Goal: Task Accomplishment & Management: Manage account settings

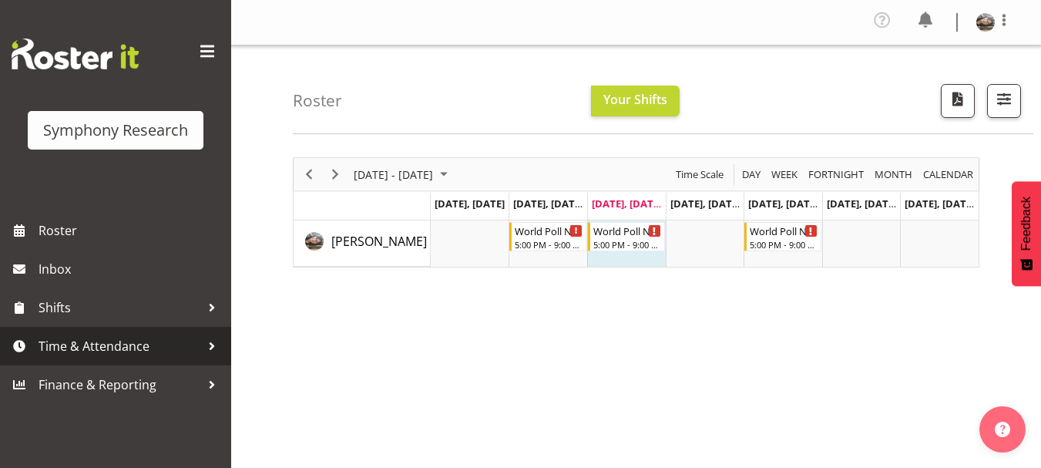
click at [82, 347] on span "Time & Attendance" at bounding box center [120, 345] width 162 height 23
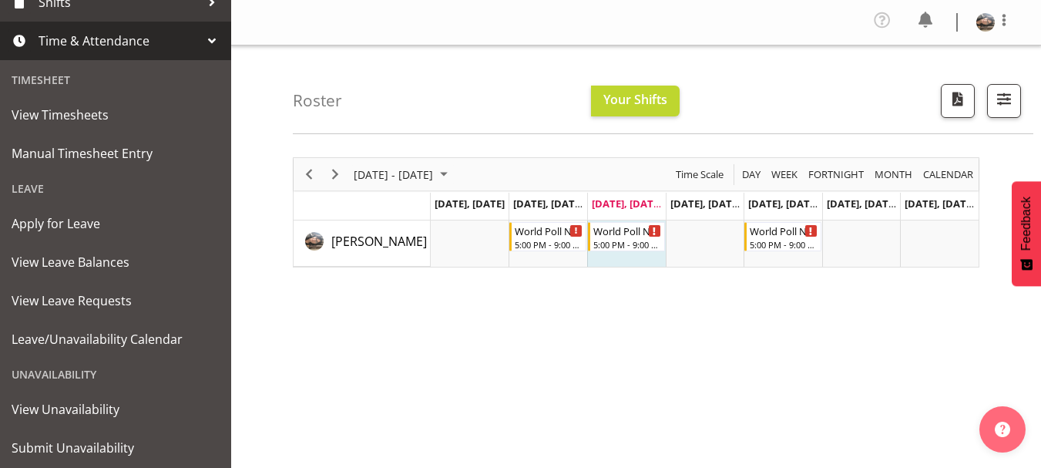
scroll to position [318, 0]
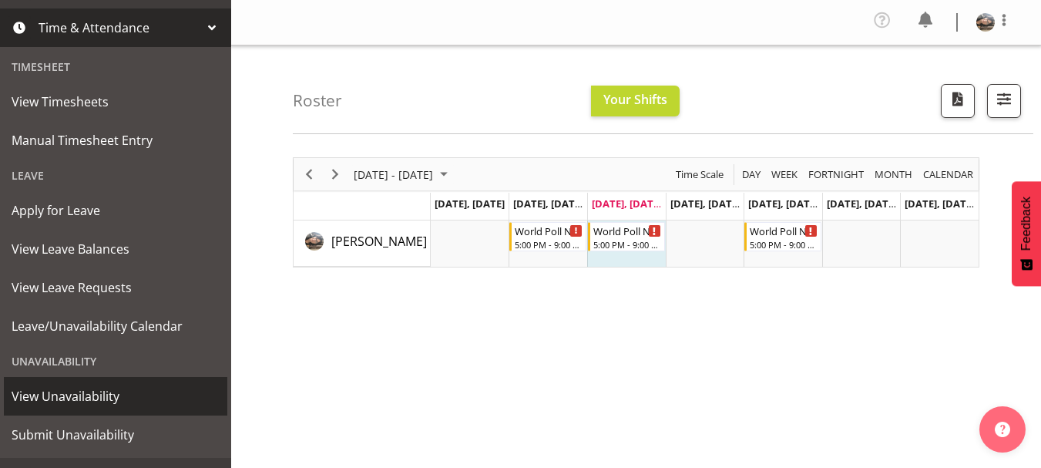
click at [116, 391] on span "View Unavailability" at bounding box center [116, 395] width 208 height 23
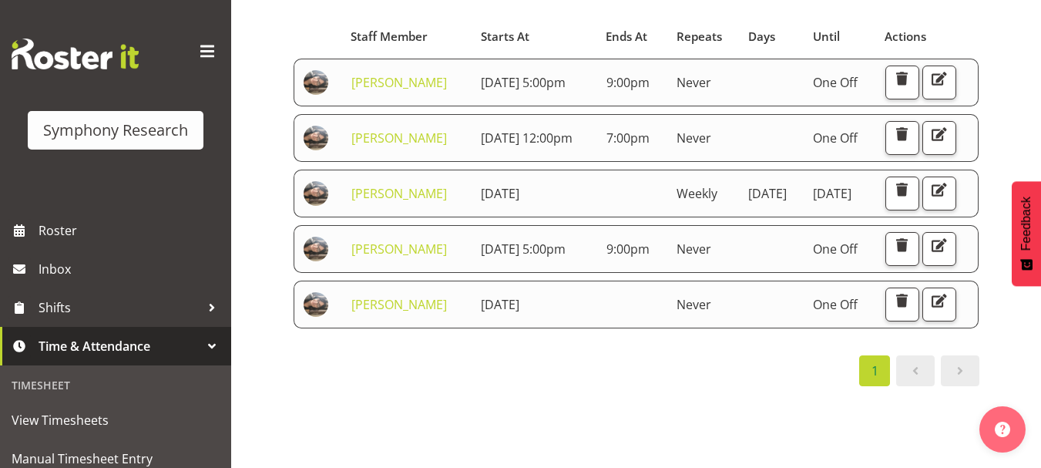
scroll to position [154, 0]
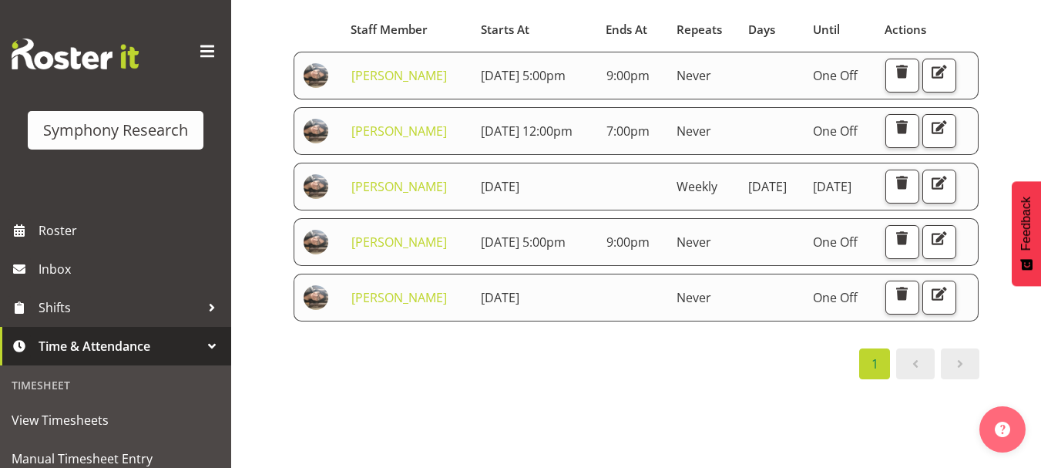
click at [257, 299] on div "View Unavailability Search Search for a particular employee Showing current una…" at bounding box center [636, 249] width 810 height 716
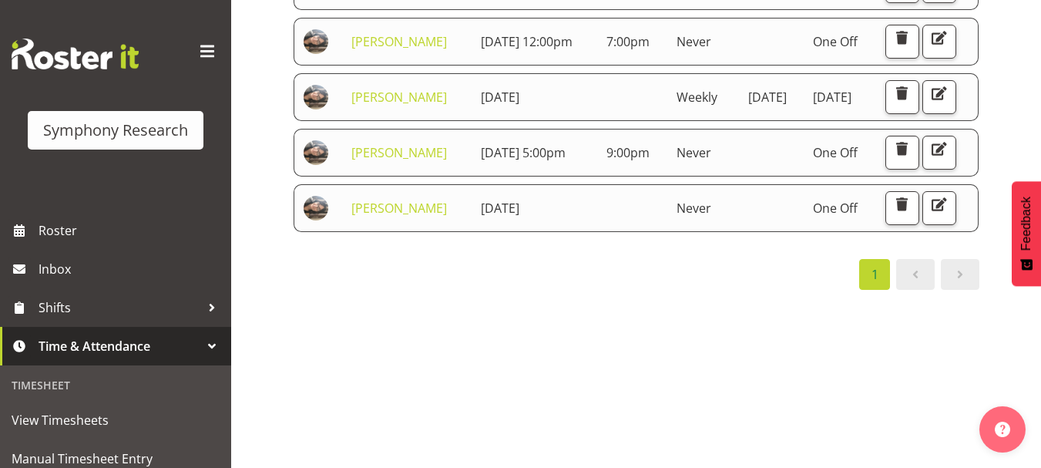
scroll to position [268, 0]
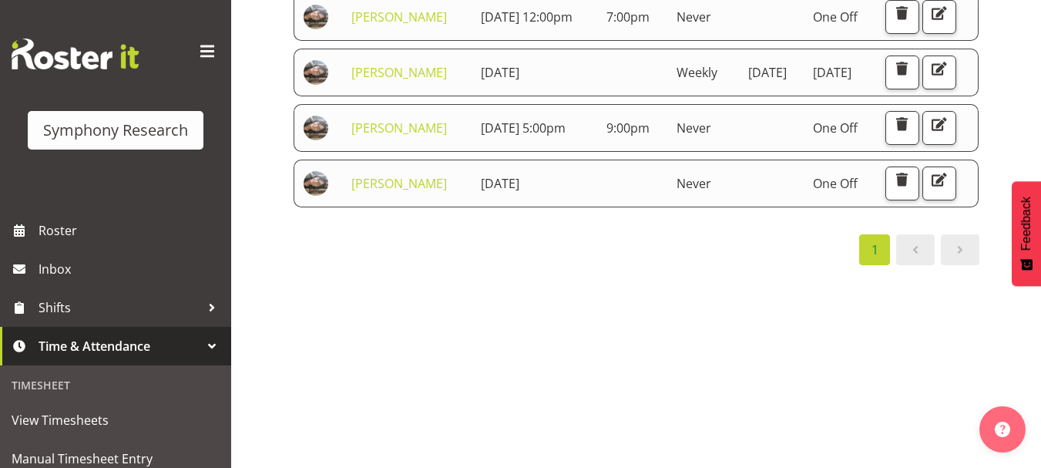
click at [366, 265] on div "1" at bounding box center [636, 249] width 686 height 31
click at [933, 190] on span "button" at bounding box center [939, 179] width 20 height 20
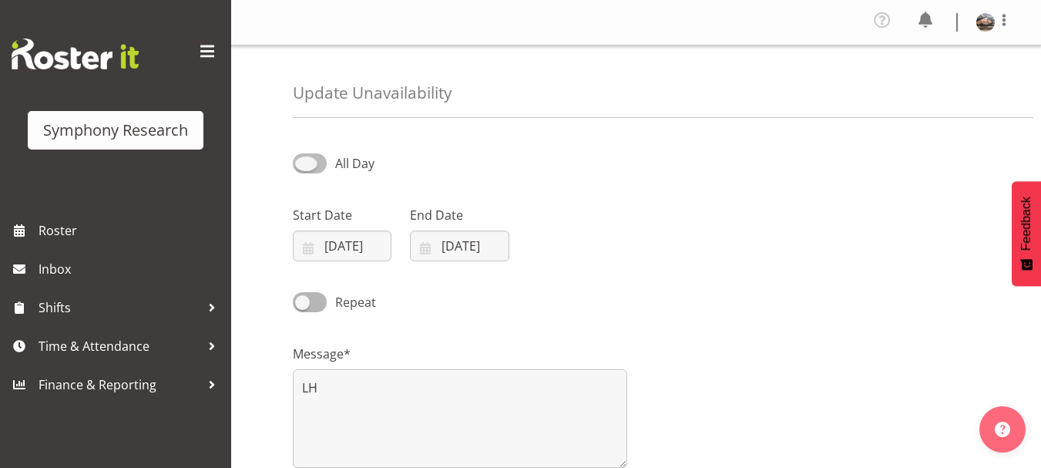
click at [304, 159] on span at bounding box center [310, 162] width 34 height 19
click at [303, 159] on input "All Day" at bounding box center [298, 163] width 10 height 10
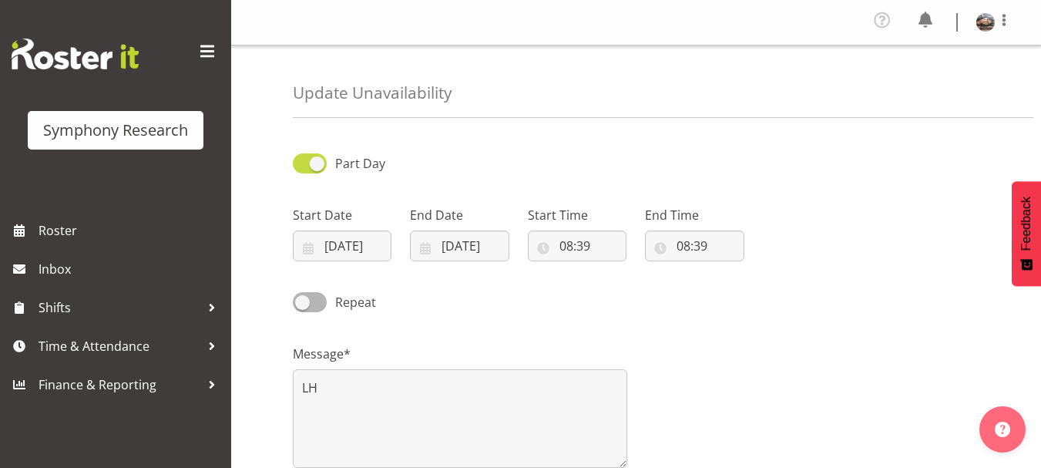
click at [304, 159] on span at bounding box center [310, 162] width 34 height 19
click at [303, 159] on input "Part Day" at bounding box center [298, 163] width 10 height 10
checkbox input "false"
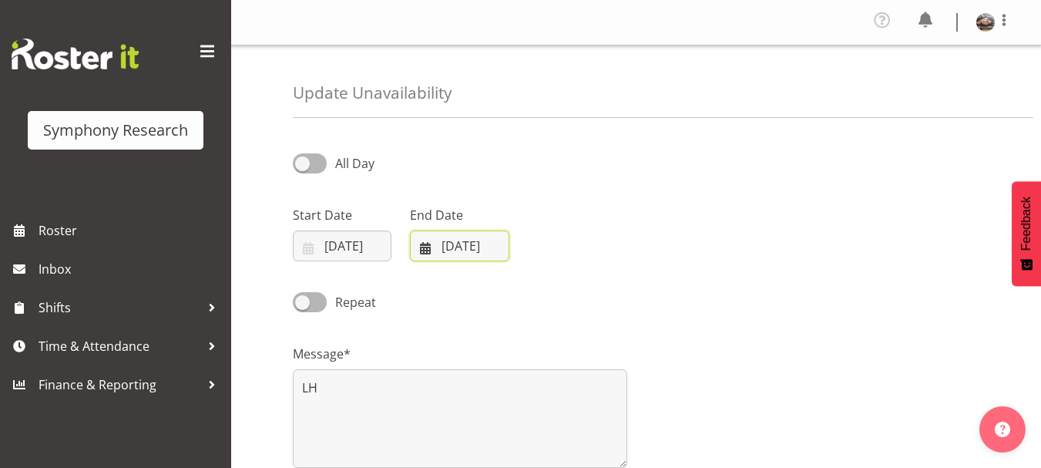
click at [451, 245] on input "[DATE]" at bounding box center [459, 245] width 99 height 31
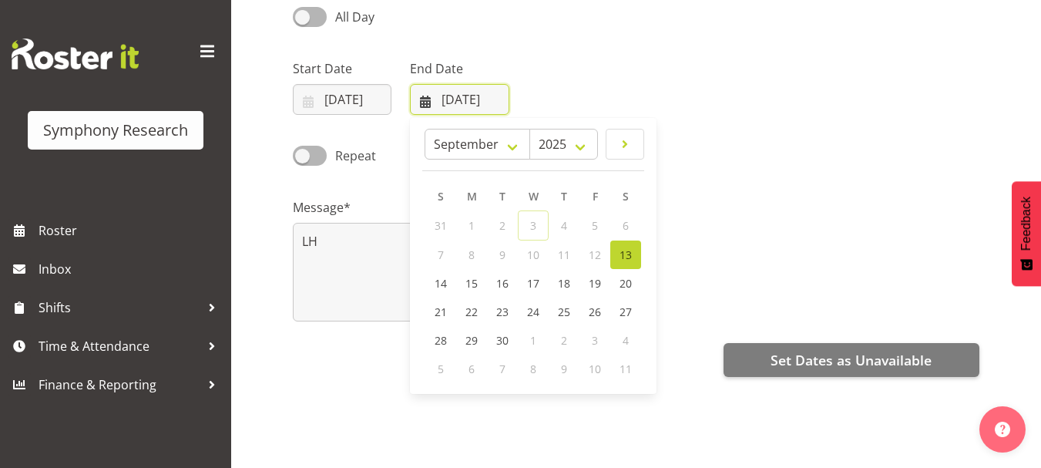
scroll to position [147, 0]
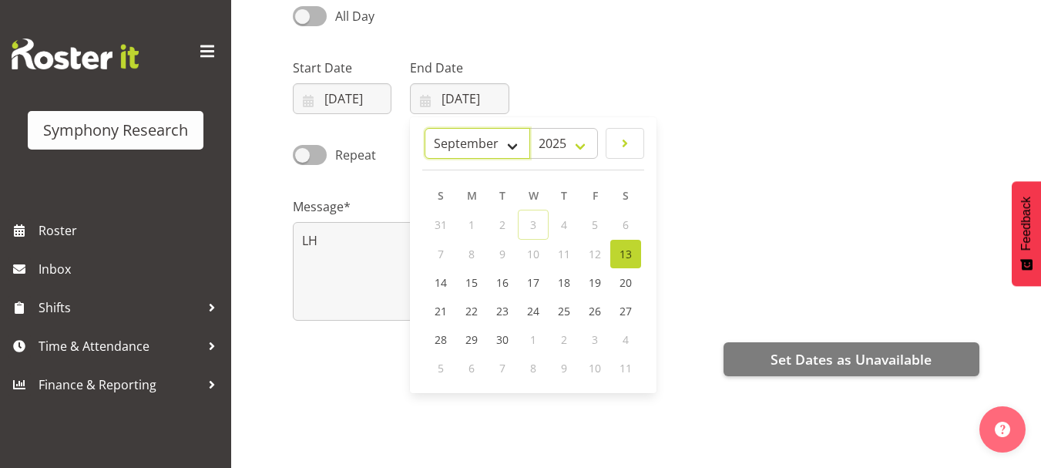
click at [515, 143] on select "January February March April May June July August September October November De…" at bounding box center [477, 143] width 106 height 31
select select "11"
click at [461, 128] on select "January February March April May June July August September October November De…" at bounding box center [477, 143] width 106 height 31
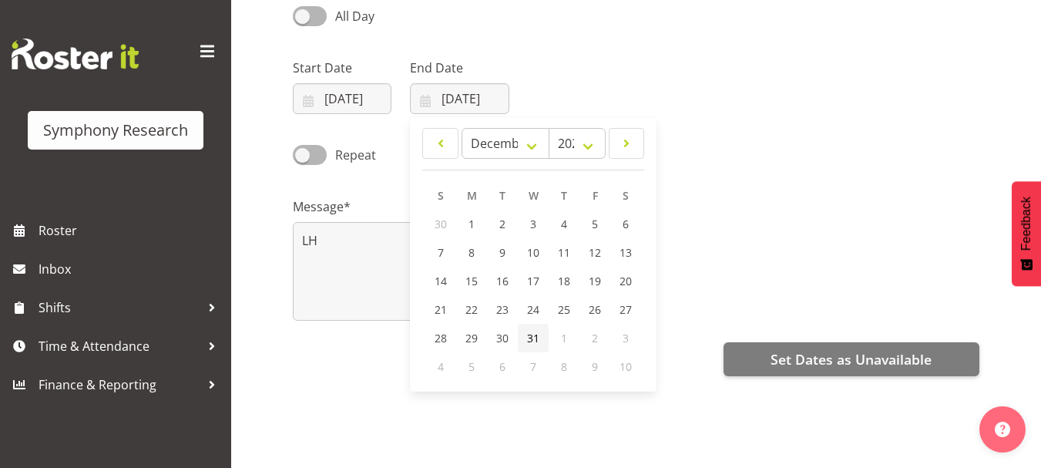
click at [532, 332] on span "31" at bounding box center [533, 337] width 12 height 15
type input "31/12/2025"
click at [301, 156] on span at bounding box center [310, 154] width 34 height 19
click at [301, 156] on input "Repeat" at bounding box center [298, 154] width 10 height 10
checkbox input "true"
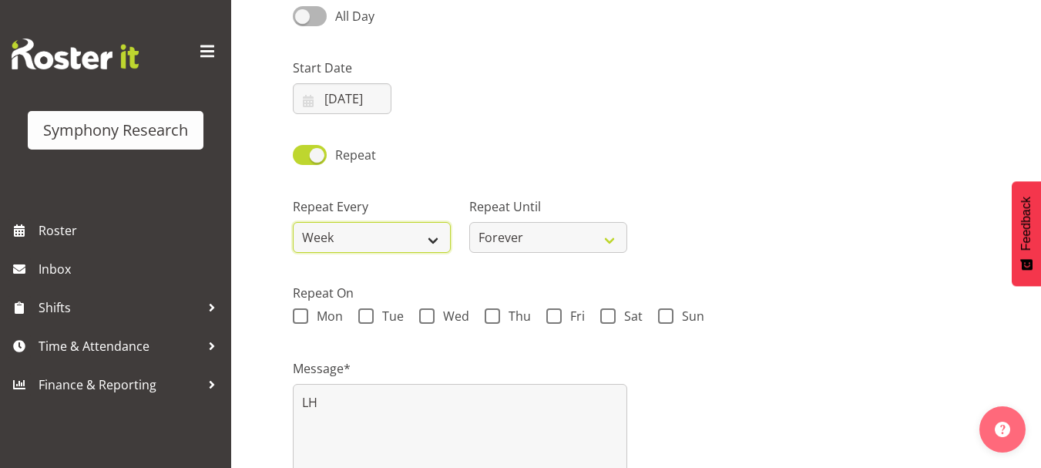
click at [429, 233] on select "Week 2 Weeks 3 Weeks 4 Weeks Month" at bounding box center [372, 237] width 158 height 31
click at [293, 222] on select "Week 2 Weeks 3 Weeks 4 Weeks Month" at bounding box center [372, 237] width 158 height 31
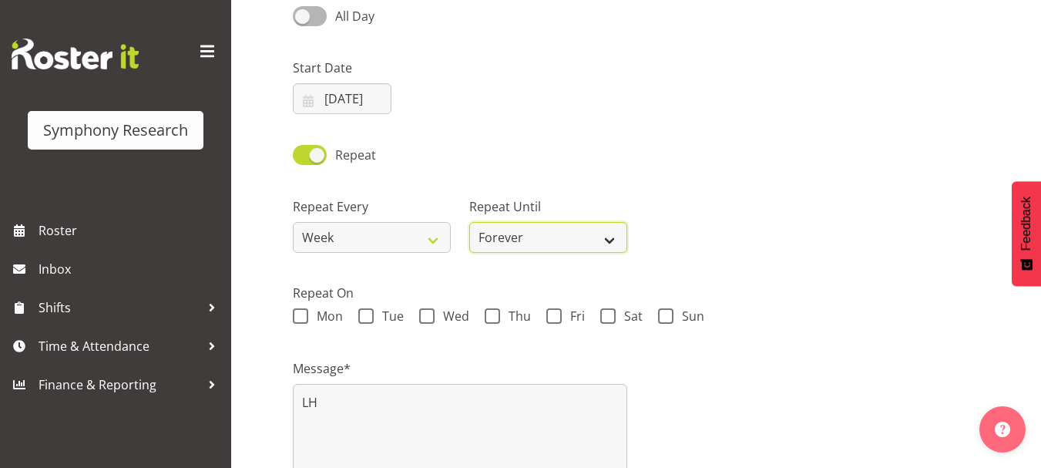
click at [538, 239] on select "Forever On a date" at bounding box center [548, 237] width 158 height 31
click at [469, 222] on select "Forever On a date" at bounding box center [548, 237] width 158 height 31
click at [609, 313] on span at bounding box center [607, 315] width 15 height 15
click at [609, 313] on input "Sat" at bounding box center [605, 316] width 10 height 10
checkbox input "true"
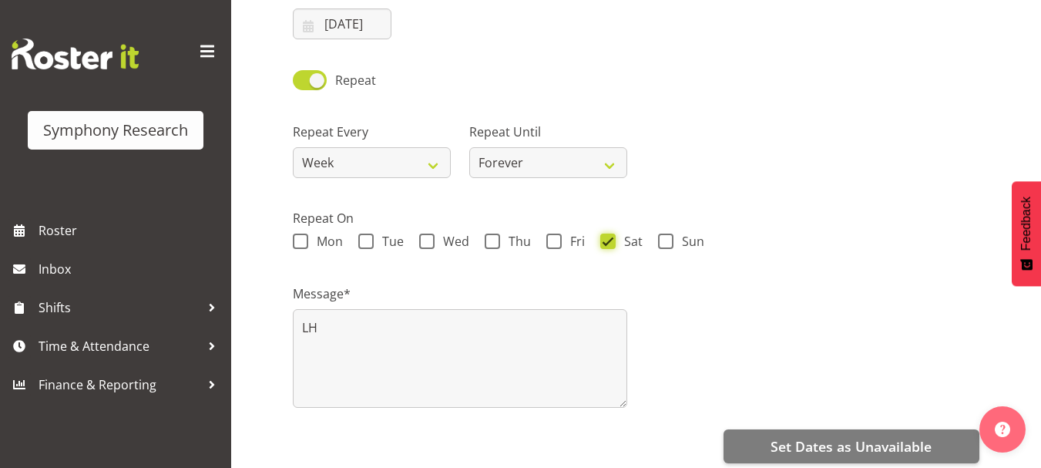
scroll to position [290, 0]
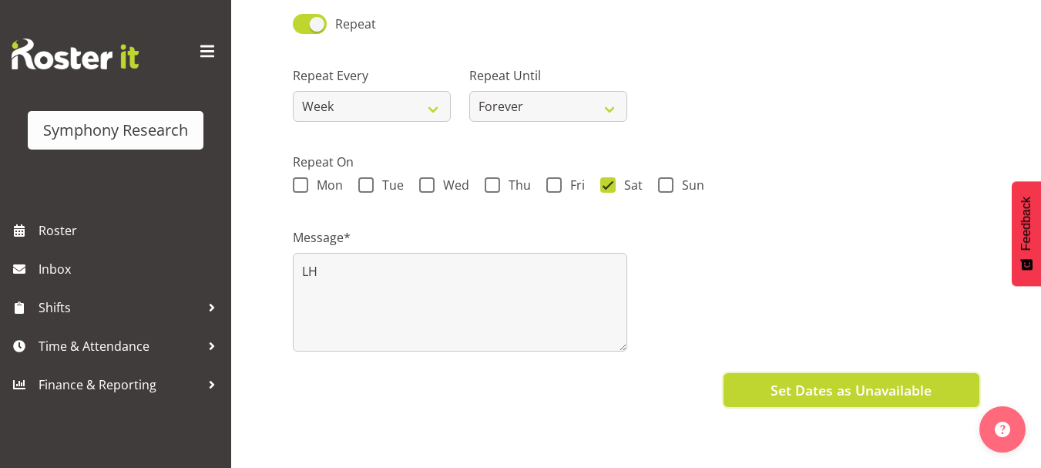
click at [808, 384] on span "Set Dates as Unavailable" at bounding box center [850, 390] width 161 height 20
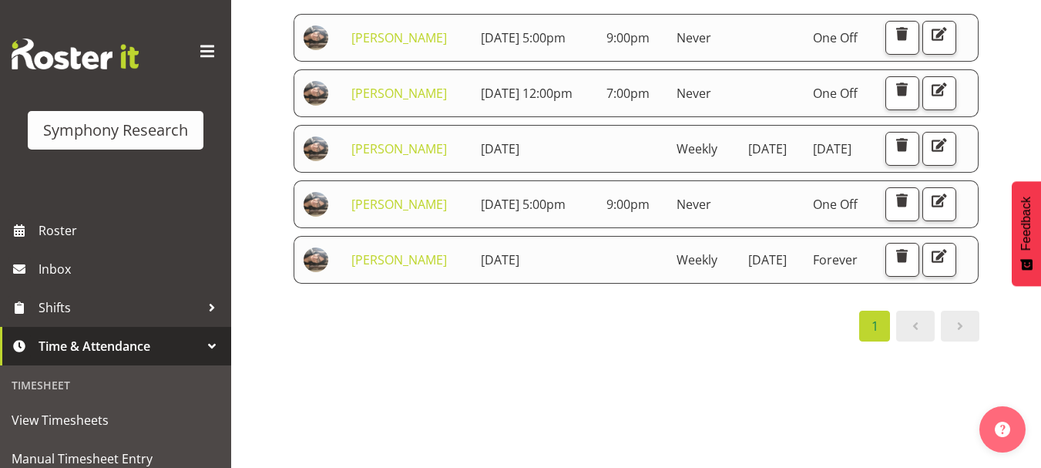
scroll to position [220, 0]
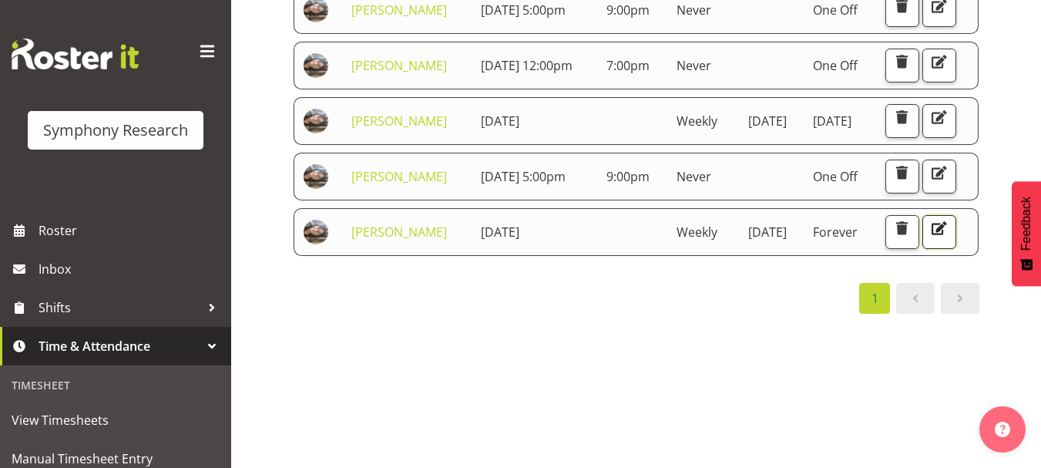
click at [929, 238] on span "button" at bounding box center [939, 228] width 20 height 20
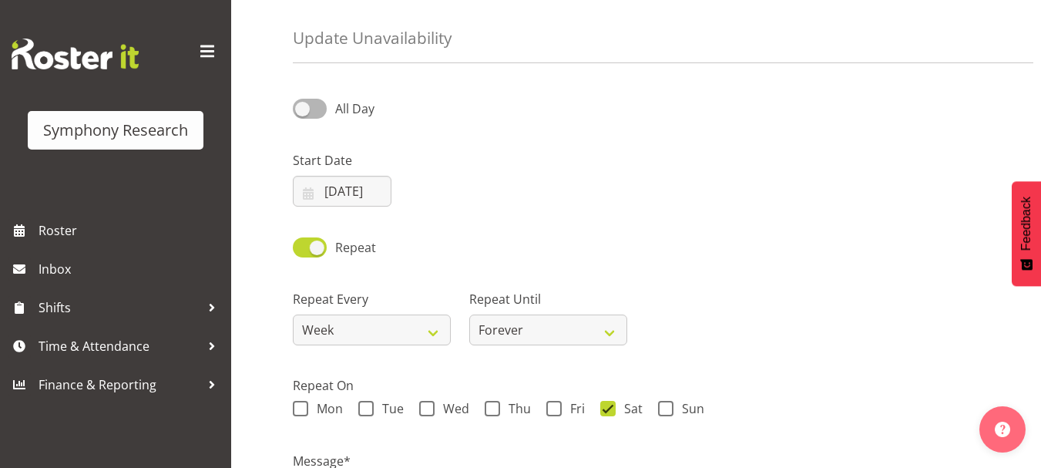
scroll to position [114, 0]
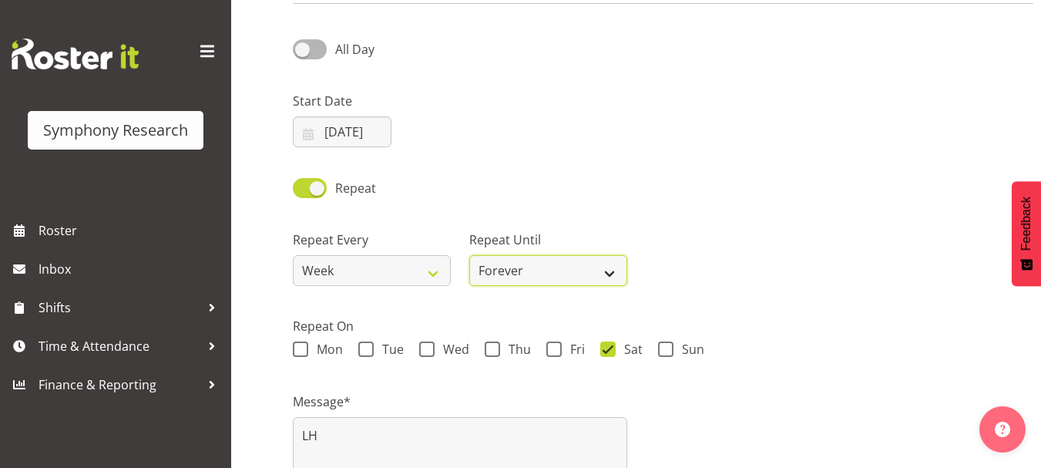
click at [613, 275] on select "Forever On a date" at bounding box center [548, 270] width 158 height 31
select select "date"
click at [469, 255] on select "Forever On a date" at bounding box center [548, 270] width 158 height 31
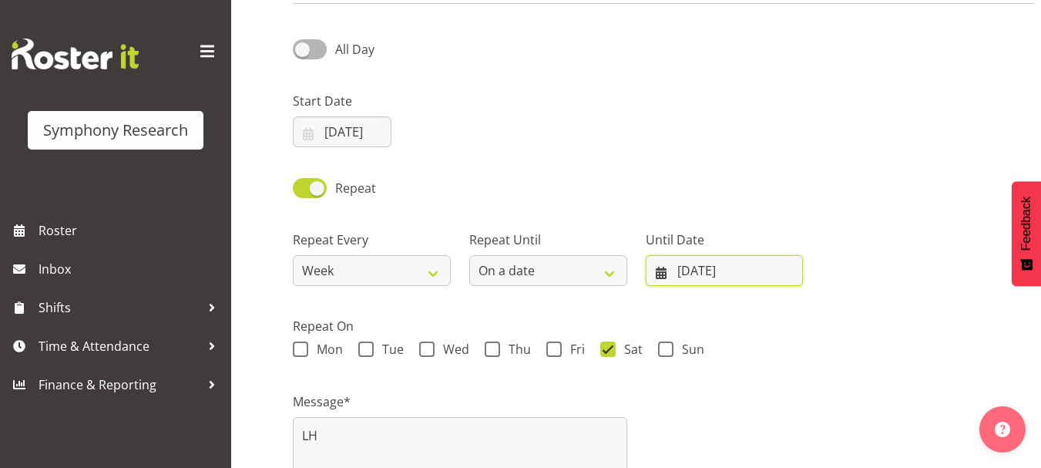
click at [713, 267] on input "01/09/2025" at bounding box center [725, 270] width 158 height 31
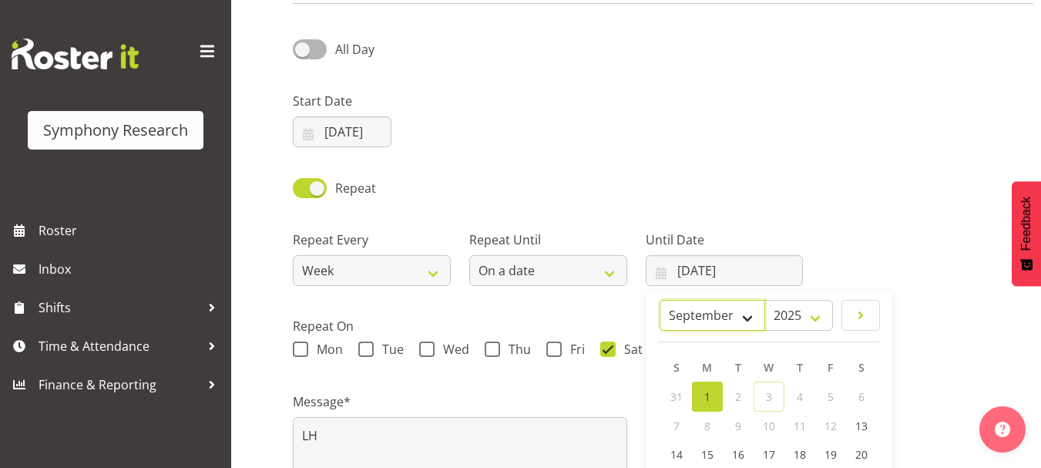
click at [751, 308] on select "January February March April May June July August September October November De…" at bounding box center [712, 315] width 106 height 31
select select "11"
click at [696, 300] on select "January February March April May June July August September October November De…" at bounding box center [712, 315] width 106 height 31
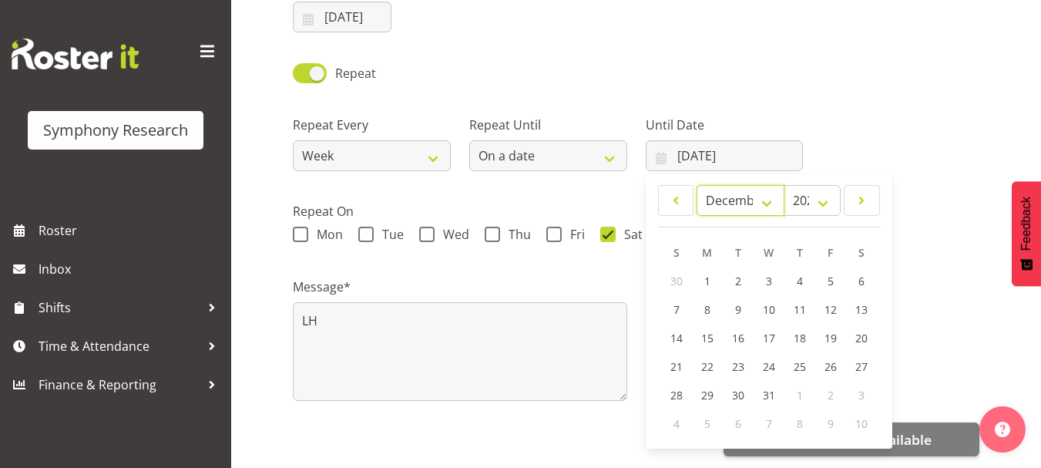
scroll to position [273, 0]
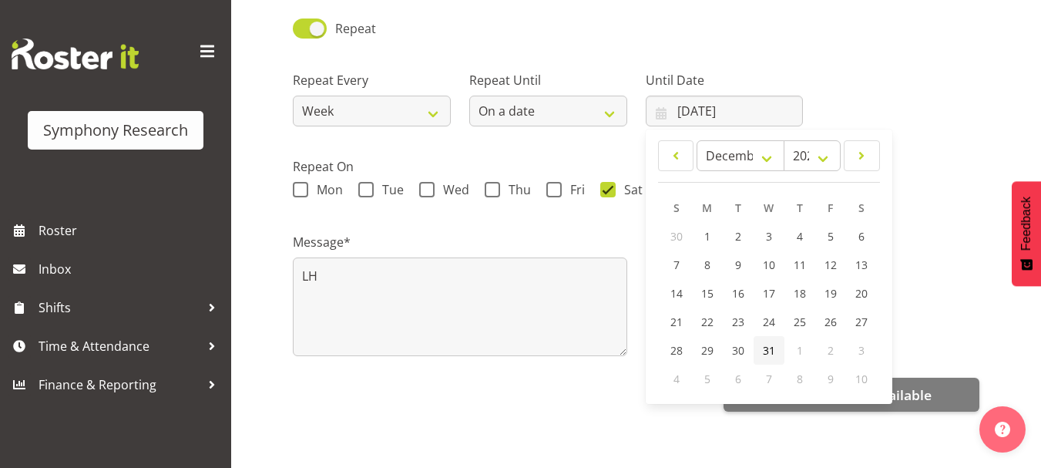
click at [770, 347] on span "31" at bounding box center [769, 350] width 12 height 15
type input "31/12/2025"
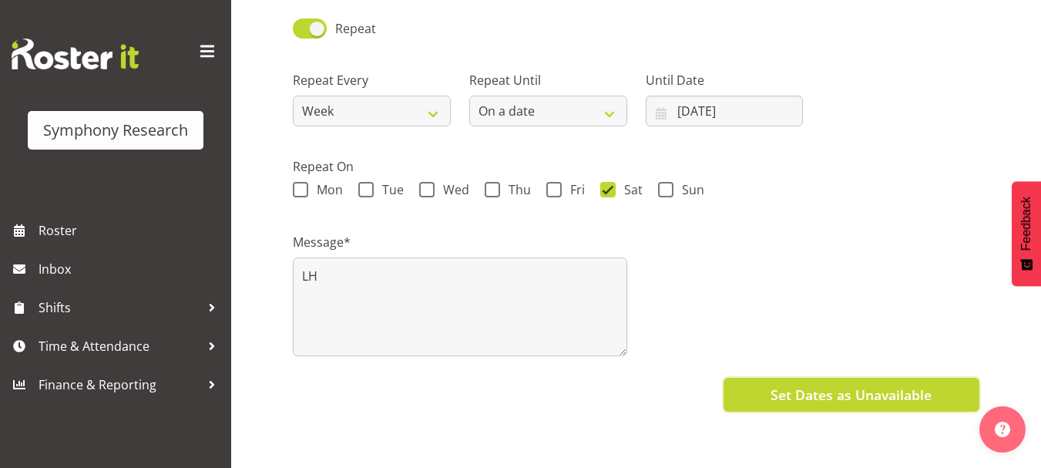
click at [794, 401] on span "Set Dates as Unavailable" at bounding box center [850, 394] width 161 height 20
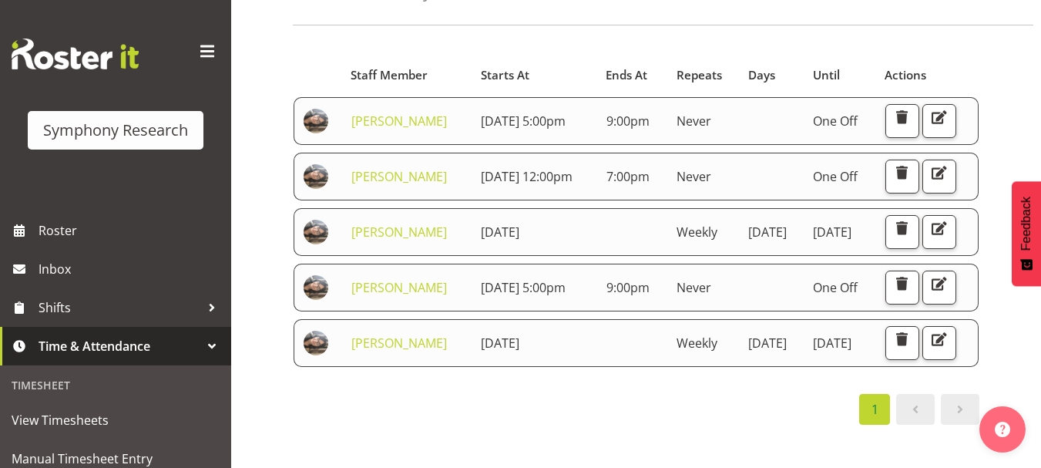
scroll to position [192, 0]
